Goal: Information Seeking & Learning: Learn about a topic

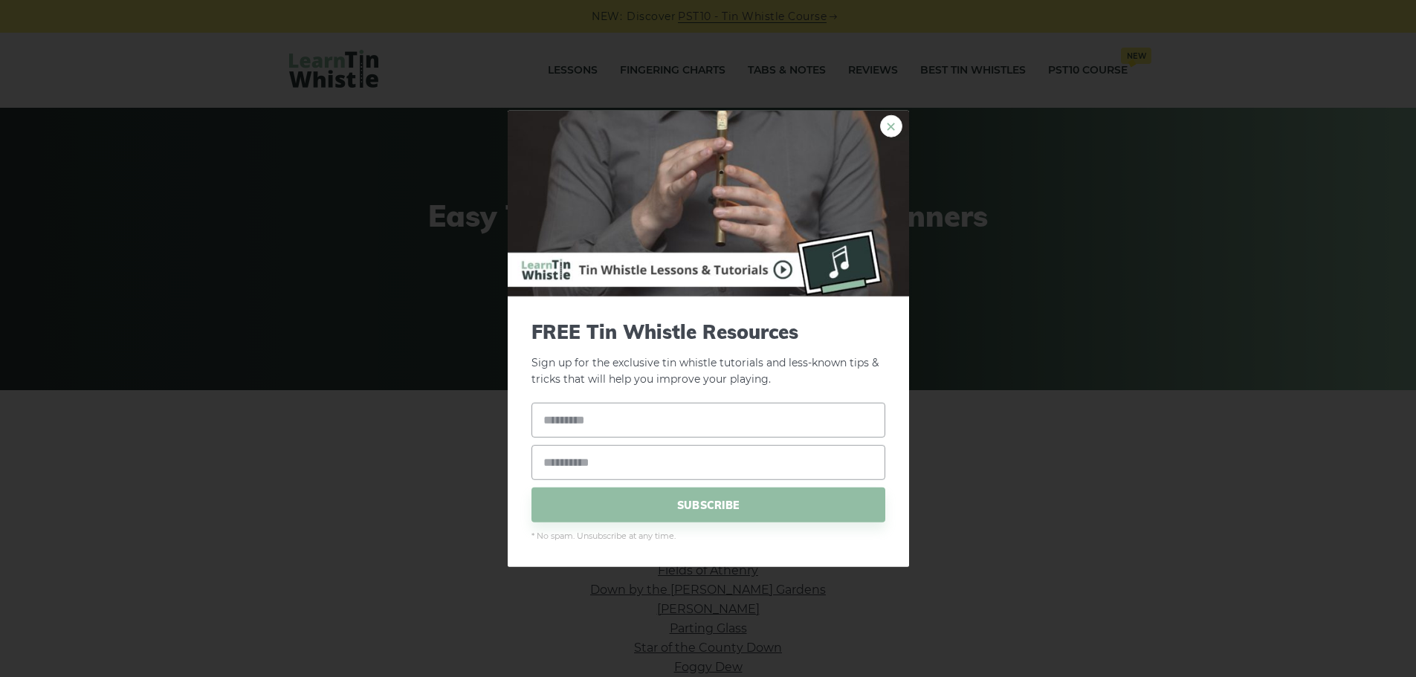
click at [898, 128] on link "×" at bounding box center [891, 125] width 22 height 22
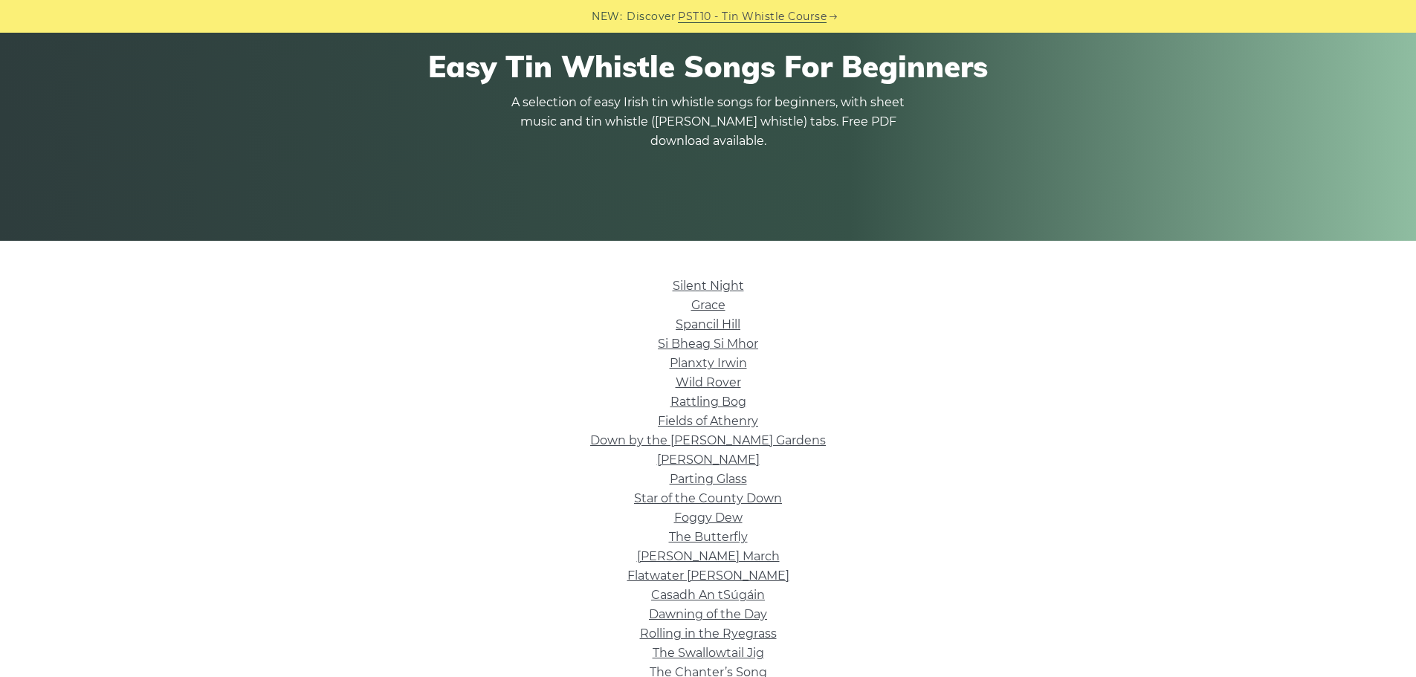
scroll to position [223, 0]
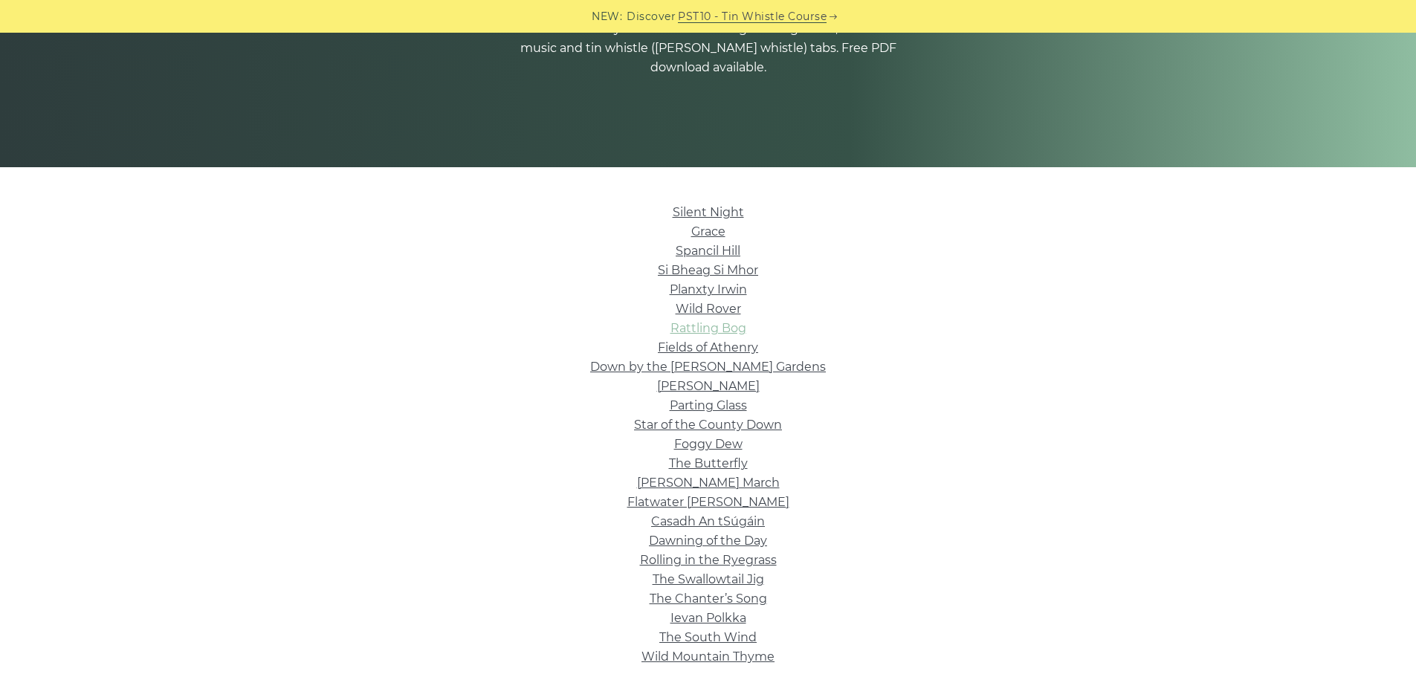
click at [705, 328] on link "Rattling Bog" at bounding box center [709, 328] width 76 height 14
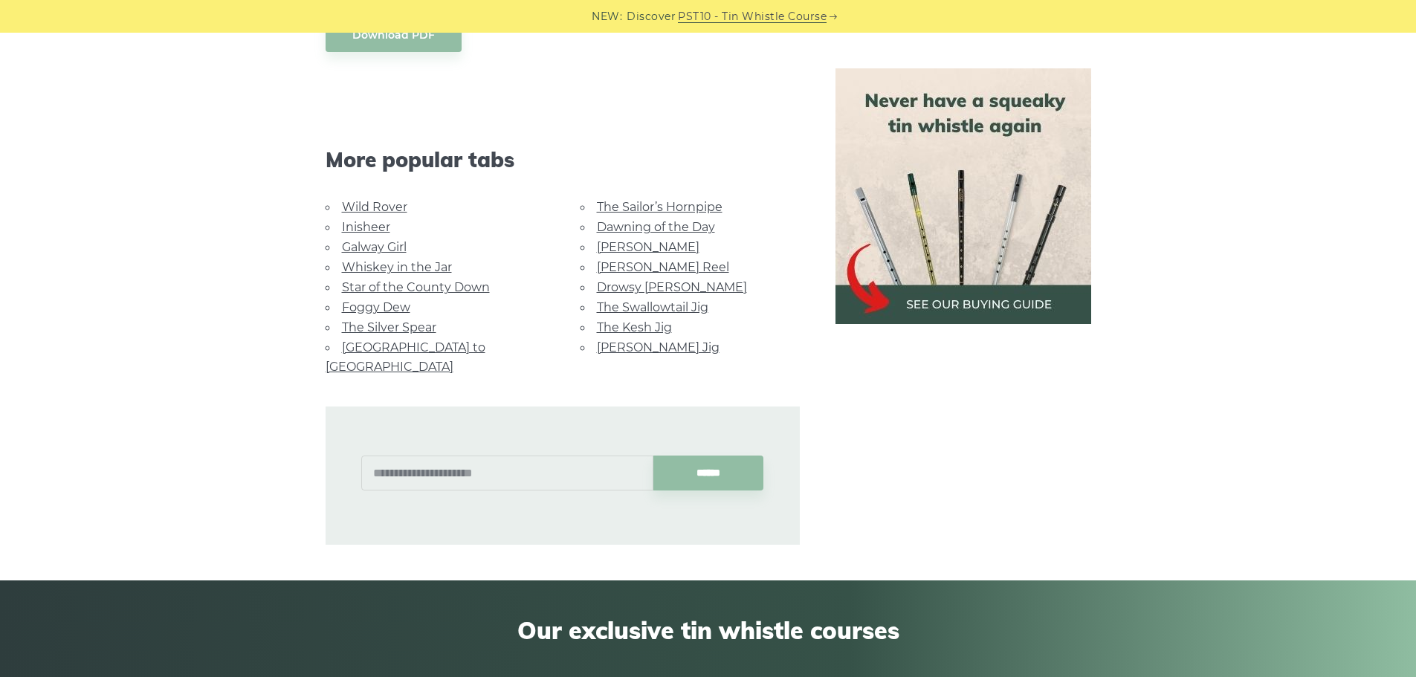
scroll to position [744, 0]
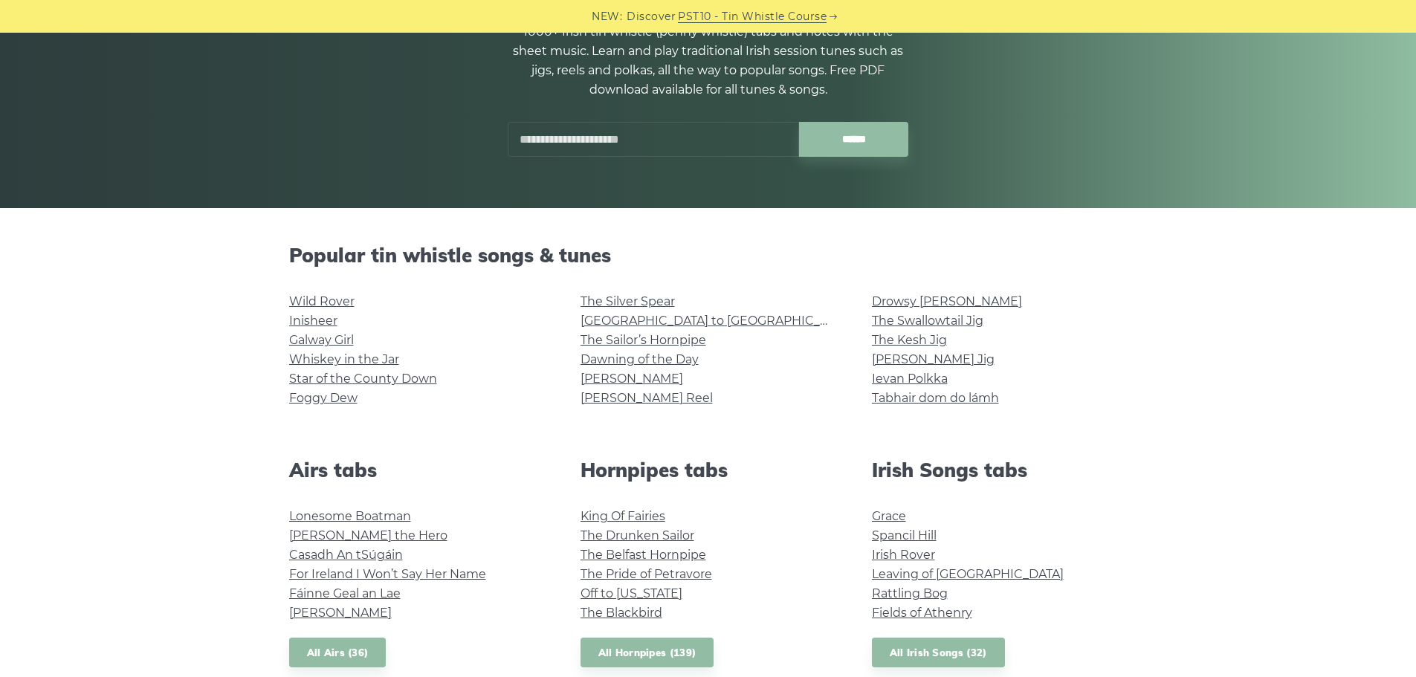
scroll to position [223, 0]
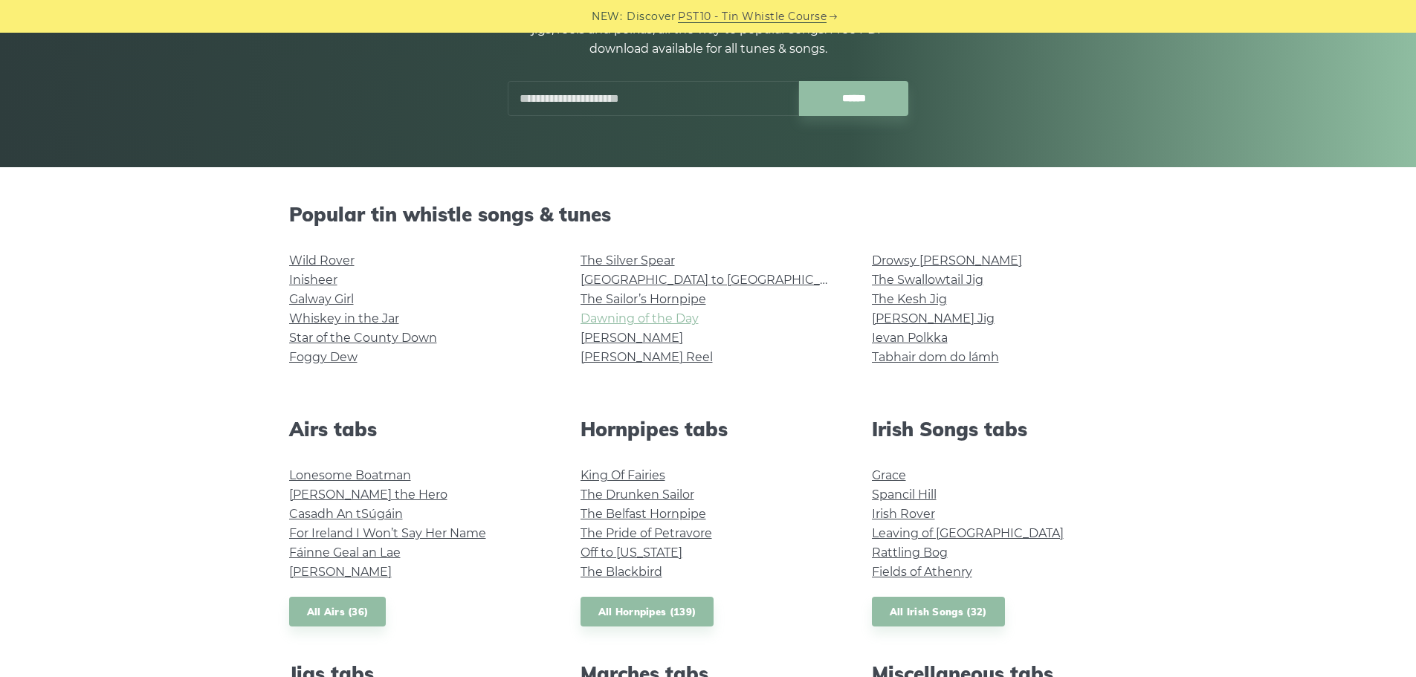
click at [659, 320] on link "Dawning of the Day" at bounding box center [640, 319] width 118 height 14
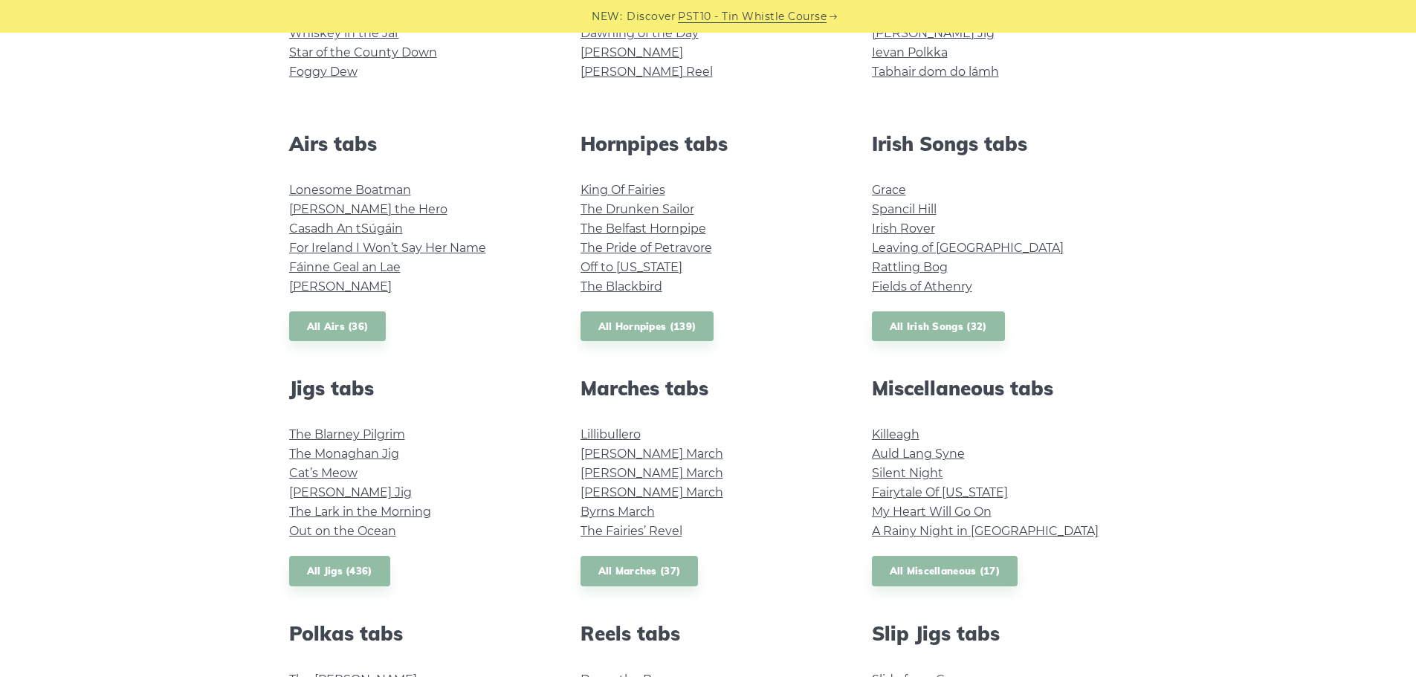
scroll to position [520, 0]
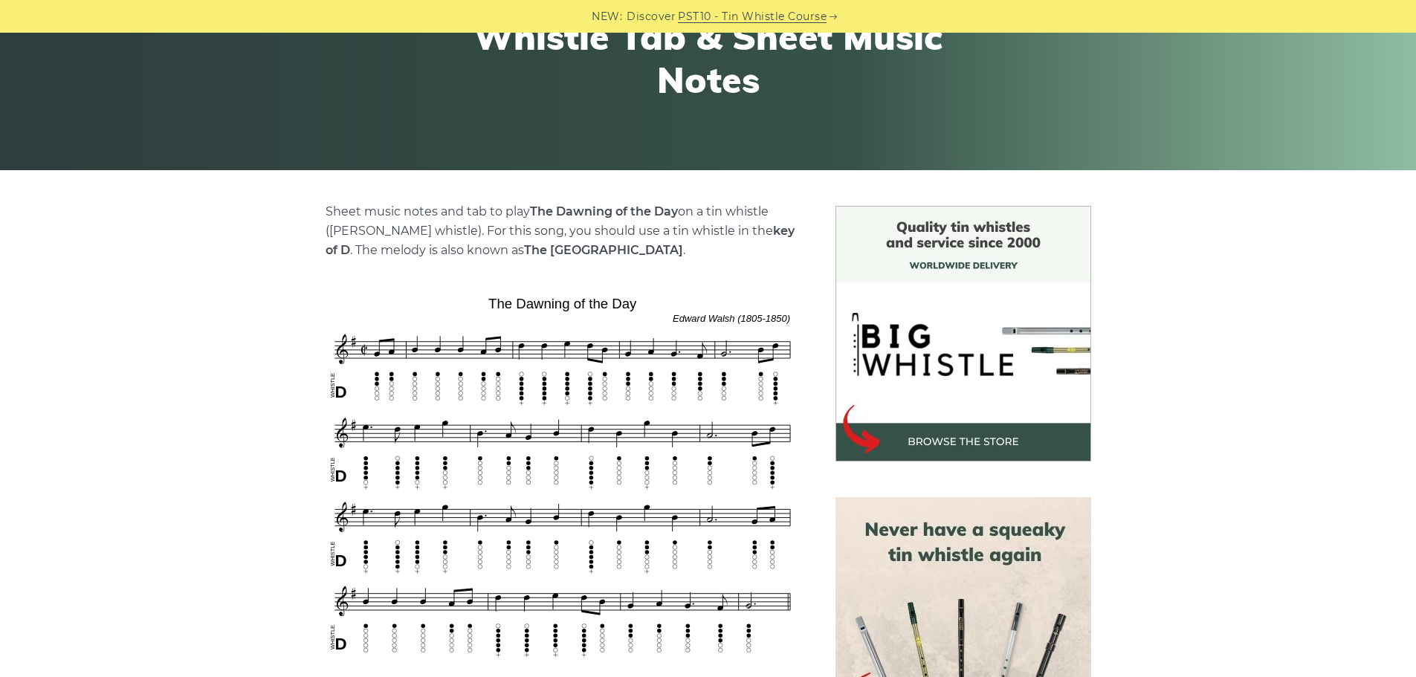
scroll to position [223, 0]
